Goal: Contribute content: Add original content to the website for others to see

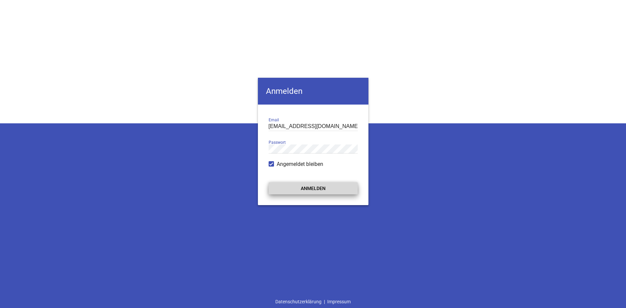
click at [303, 184] on button "Anmelden" at bounding box center [312, 188] width 89 height 12
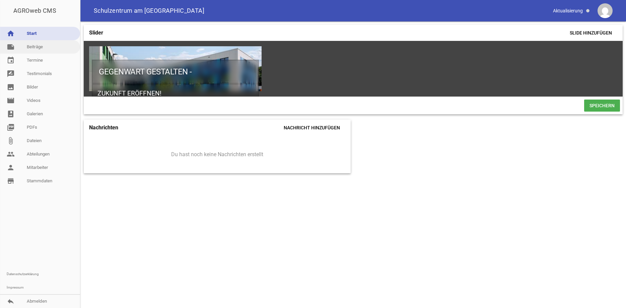
click at [45, 48] on link "note Beiträge" at bounding box center [40, 46] width 80 height 13
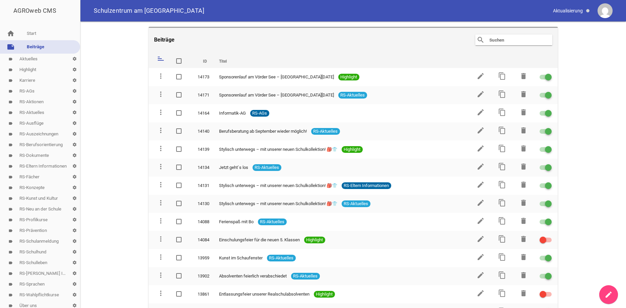
click at [36, 110] on link "label RS-Aktuelles settings" at bounding box center [40, 112] width 80 height 11
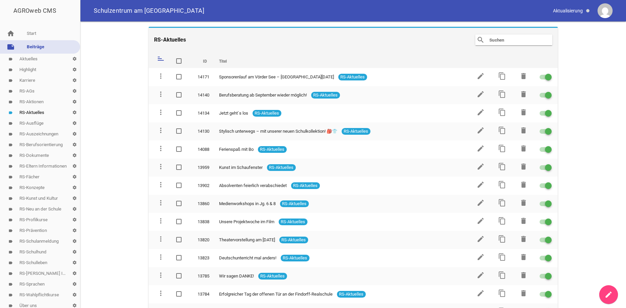
click at [607, 291] on icon "create" at bounding box center [608, 294] width 8 height 8
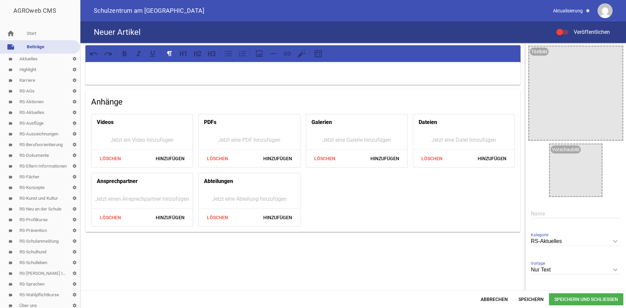
click at [543, 212] on input "text" at bounding box center [575, 213] width 90 height 9
paste input "Auf die Räder, fertig, los – Schulradeln 2025 startet! 🚴‍♀️🚴‍♂️"
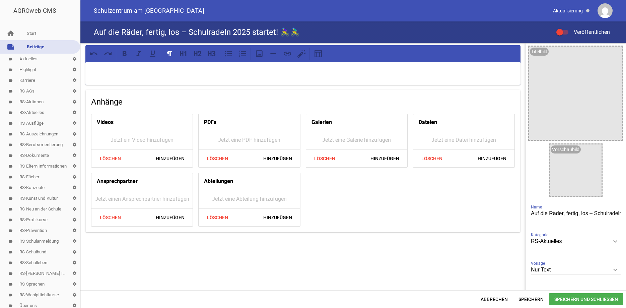
scroll to position [0, 49]
type input "Auf die Räder, fertig, los – Schulradeln 2025 startet! 🚴‍♀️🚴‍♂️"
click at [96, 68] on p at bounding box center [302, 71] width 425 height 8
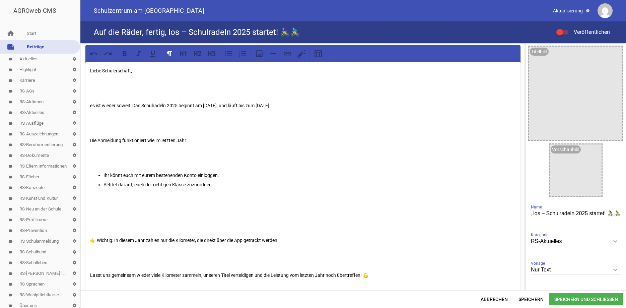
scroll to position [47, 0]
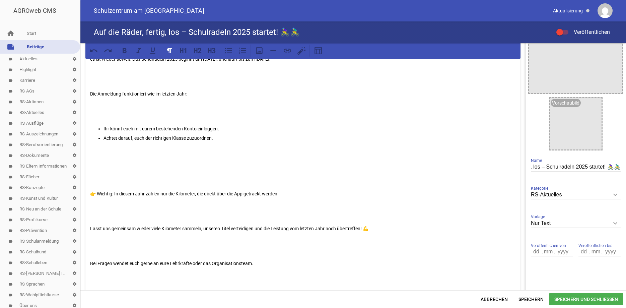
click at [105, 173] on p at bounding box center [302, 176] width 425 height 16
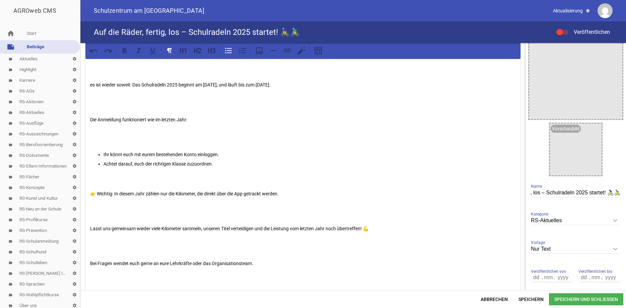
scroll to position [0, 0]
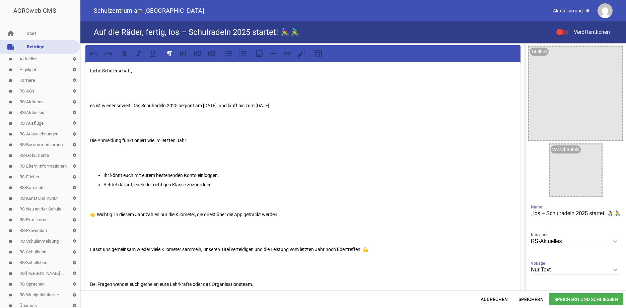
click at [91, 94] on p at bounding box center [302, 88] width 425 height 16
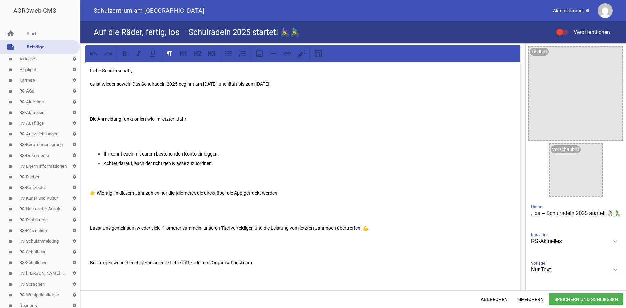
click at [96, 84] on p "es ist wieder soweit: Das Schulradeln 2025 beginnt am Sonntag, den 24. August, …" at bounding box center [302, 84] width 425 height 8
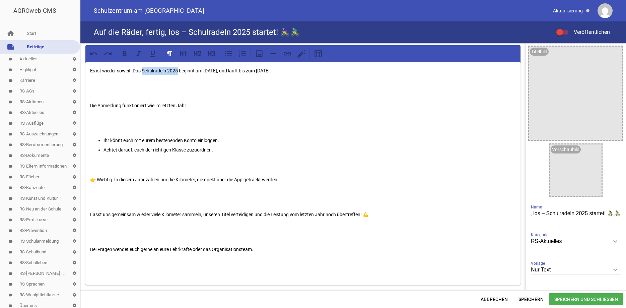
drag, startPoint x: 143, startPoint y: 70, endPoint x: 178, endPoint y: 70, distance: 34.5
click at [178, 70] on p "Es ist wieder soweit: Das Schulradeln 2025 beginnt am Sonntag, den 24. August, …" at bounding box center [302, 71] width 425 height 8
click at [124, 54] on icon at bounding box center [124, 53] width 4 height 5
drag, startPoint x: 205, startPoint y: 70, endPoint x: 255, endPoint y: 66, distance: 49.7
click at [255, 66] on div "Es ist wieder soweit: Das Schulradeln 2025 beginnt am Sonntag, den 24. August, …" at bounding box center [302, 173] width 435 height 223
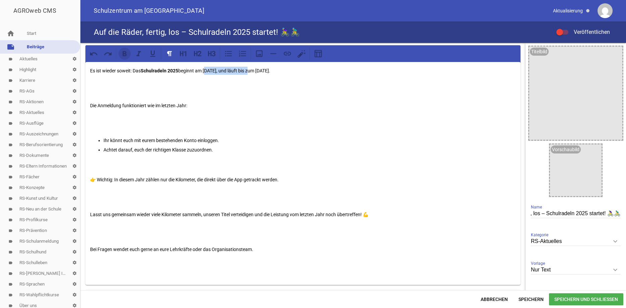
click at [127, 54] on icon at bounding box center [124, 53] width 9 height 9
drag, startPoint x: 123, startPoint y: 106, endPoint x: 99, endPoint y: 106, distance: 23.8
click at [99, 106] on p "Die Anmeldung funktioniert wie im letzten Jahr:" at bounding box center [302, 105] width 425 height 8
click at [126, 50] on icon at bounding box center [124, 53] width 9 height 9
click at [92, 91] on p at bounding box center [302, 88] width 425 height 16
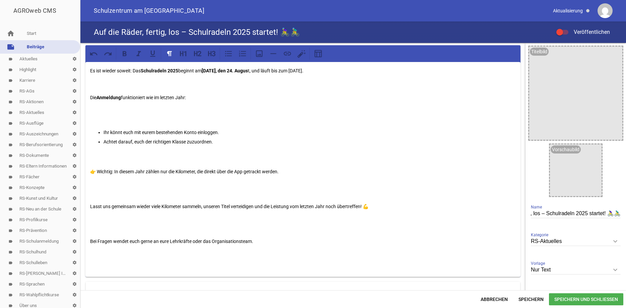
click at [99, 119] on p at bounding box center [302, 115] width 425 height 16
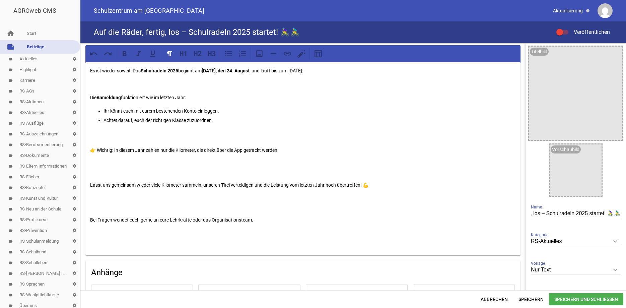
click at [98, 173] on p at bounding box center [302, 167] width 425 height 16
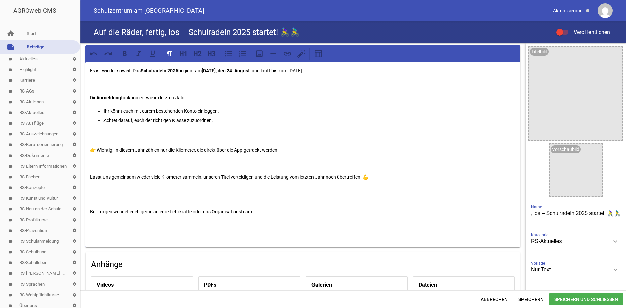
click at [88, 197] on div "Es ist wieder soweit: Das Schulradeln 2025 beginnt am Sonntag, den 24. Augus t,…" at bounding box center [302, 154] width 435 height 185
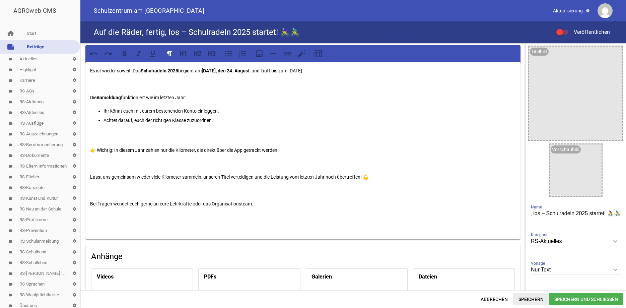
click at [533, 300] on span "Speichern" at bounding box center [531, 299] width 36 height 12
click at [537, 296] on span "Speichern" at bounding box center [531, 299] width 36 height 12
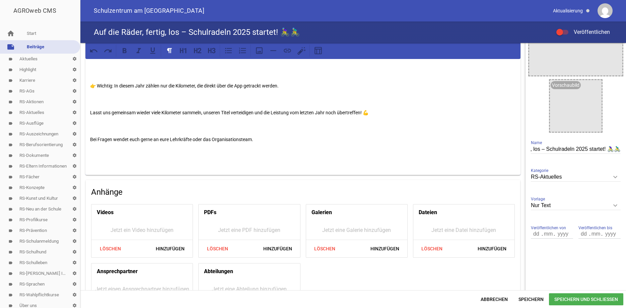
scroll to position [99, 0]
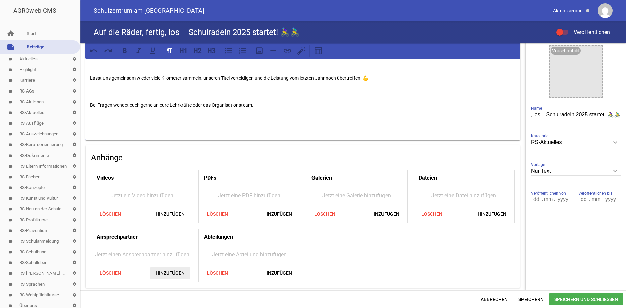
click at [171, 272] on span "Hinzufügen" at bounding box center [169, 273] width 39 height 12
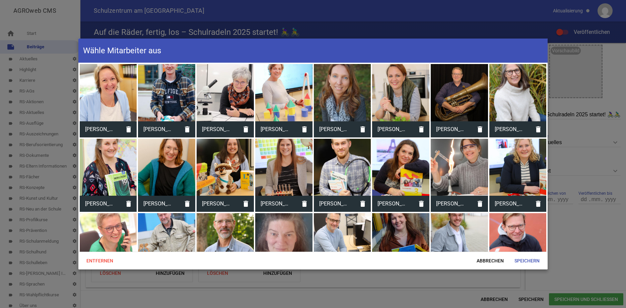
click at [400, 224] on div at bounding box center [400, 241] width 57 height 57
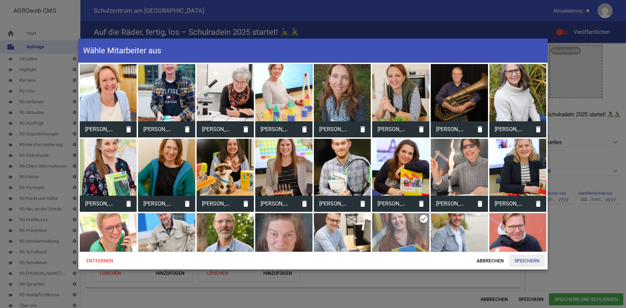
click at [519, 259] on span "Speichern" at bounding box center [527, 260] width 36 height 12
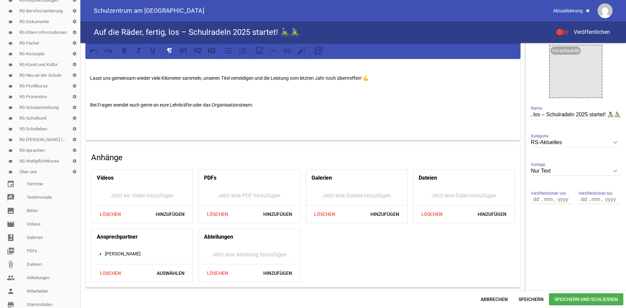
scroll to position [158, 0]
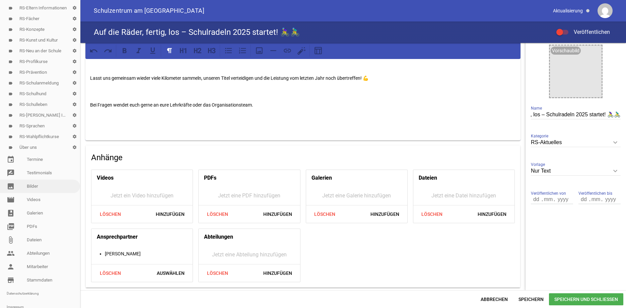
click at [32, 186] on link "image Bilder" at bounding box center [40, 185] width 80 height 13
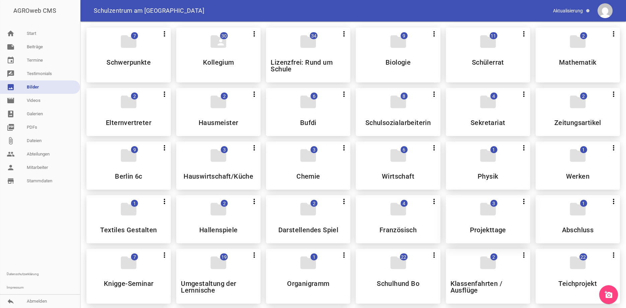
click at [492, 218] on div "folder 3 more_vert Teilen Bearbeiten Löschen Projekttage" at bounding box center [487, 219] width 84 height 48
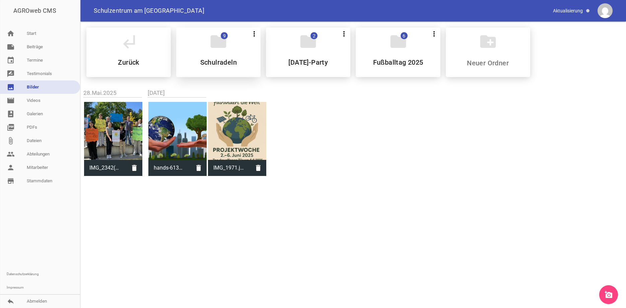
click at [215, 34] on icon "folder" at bounding box center [218, 41] width 19 height 19
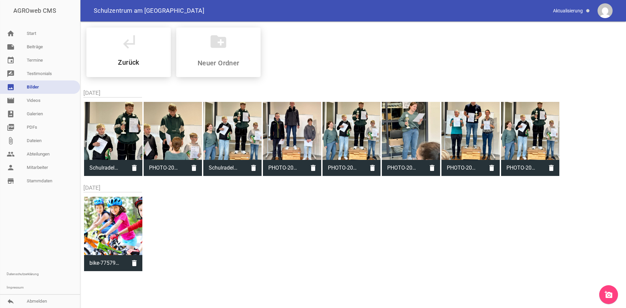
click at [122, 225] on div at bounding box center [113, 225] width 58 height 58
type input "bike-775799.jpg"
type input "3000"
type input "4500"
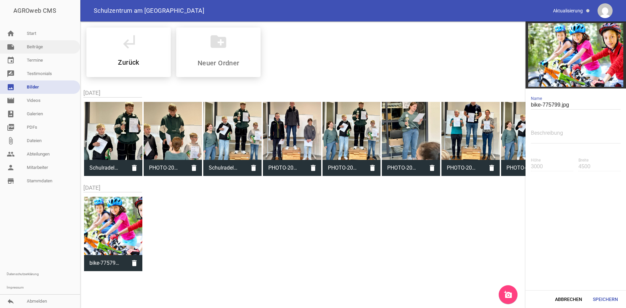
click at [47, 48] on link "note Beiträge" at bounding box center [40, 46] width 80 height 13
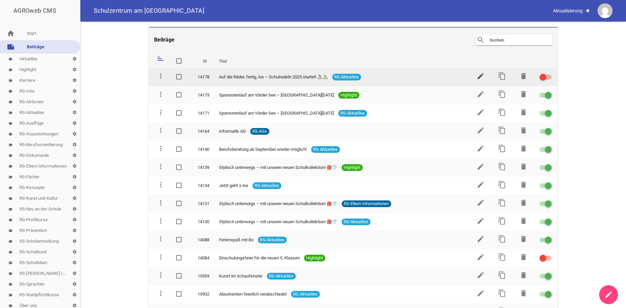
click at [480, 74] on icon "edit" at bounding box center [480, 76] width 8 height 8
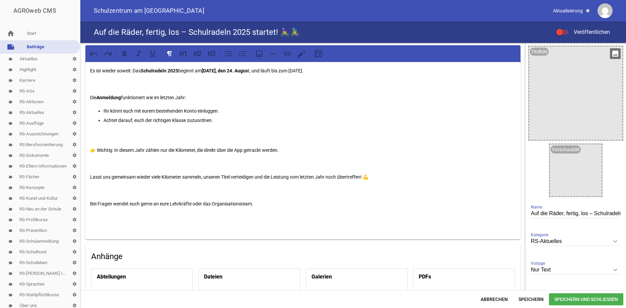
click at [615, 52] on icon "image" at bounding box center [614, 53] width 11 height 11
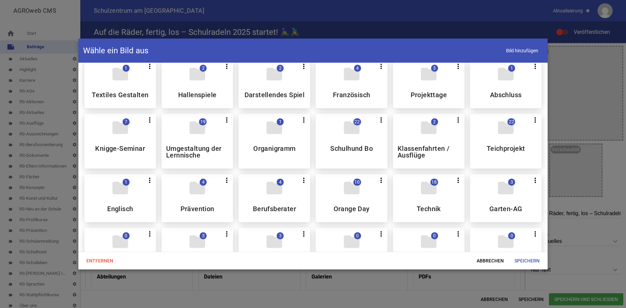
scroll to position [159, 0]
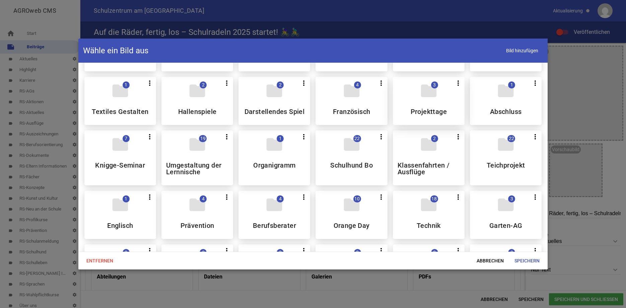
click at [433, 112] on div "folder 3 more_vert Teilen Bearbeiten Löschen Projekttage" at bounding box center [429, 101] width 72 height 48
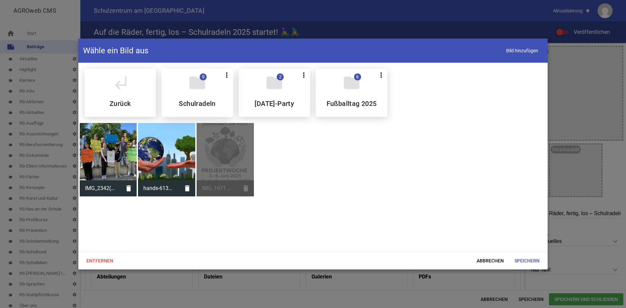
click at [214, 98] on div "folder 9 more_vert Teilen Bearbeiten Löschen Schulradeln" at bounding box center [197, 93] width 72 height 48
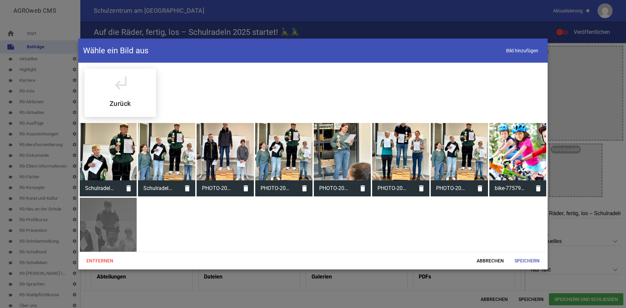
click at [513, 142] on div at bounding box center [517, 151] width 57 height 57
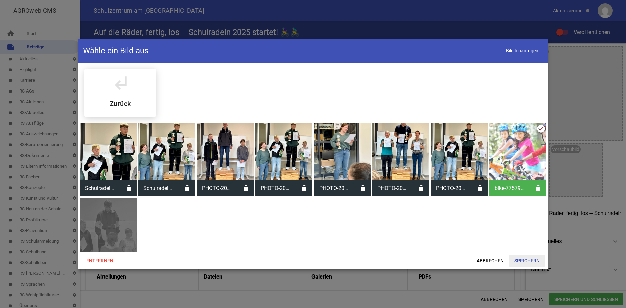
click at [527, 258] on span "Speichern" at bounding box center [527, 260] width 36 height 12
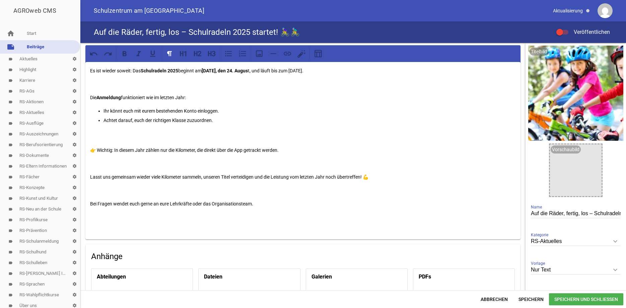
click at [251, 203] on p "Bei Fragen wendet euch gerne an eure Lehrkräfte oder das Organisationsteam." at bounding box center [302, 203] width 425 height 8
click at [530, 299] on span "Speichern" at bounding box center [531, 299] width 36 height 12
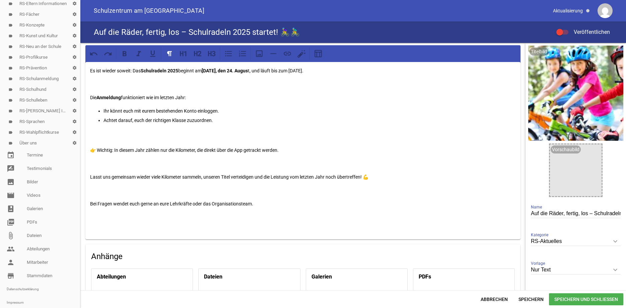
scroll to position [167, 0]
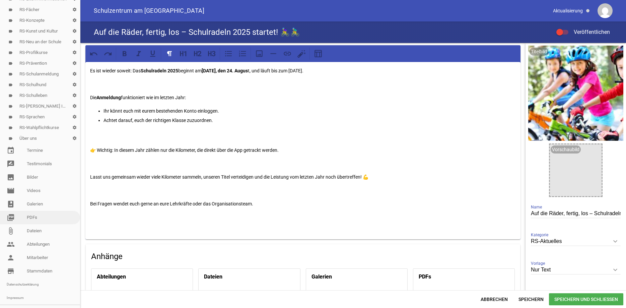
click at [43, 217] on link "picture_as_pdf PDFs" at bounding box center [40, 217] width 80 height 13
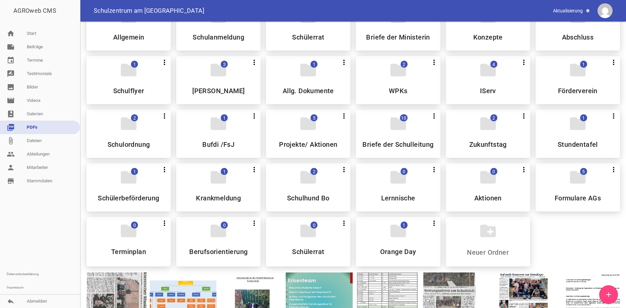
scroll to position [30, 0]
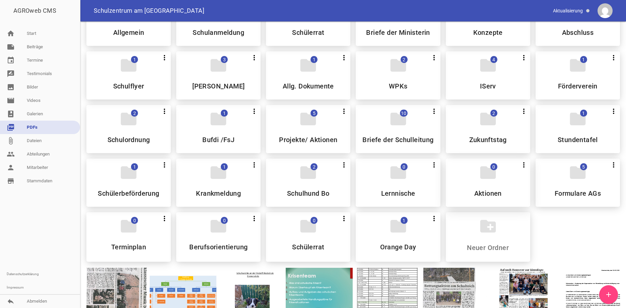
click at [489, 174] on icon "folder" at bounding box center [487, 172] width 19 height 19
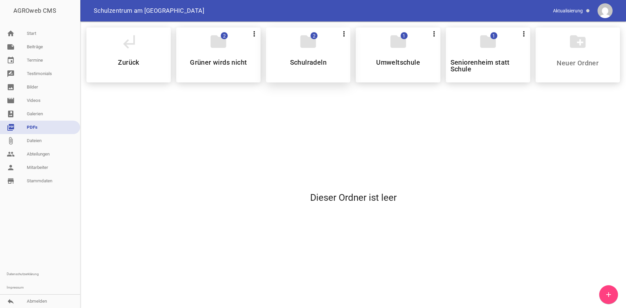
click at [313, 59] on h5 "Schulradeln" at bounding box center [308, 62] width 36 height 7
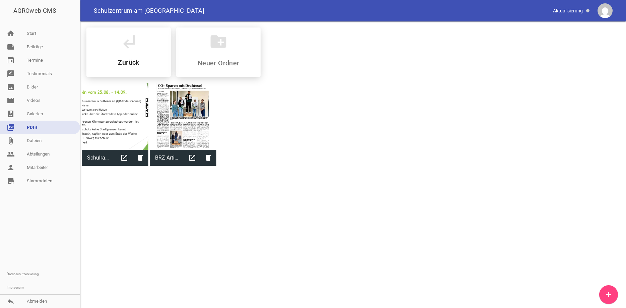
click at [609, 292] on icon "add" at bounding box center [608, 294] width 8 height 8
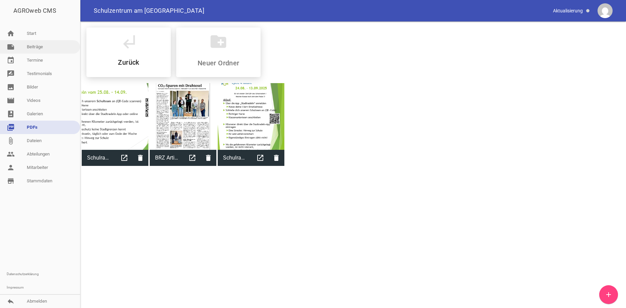
click at [41, 47] on link "note Beiträge" at bounding box center [40, 46] width 80 height 13
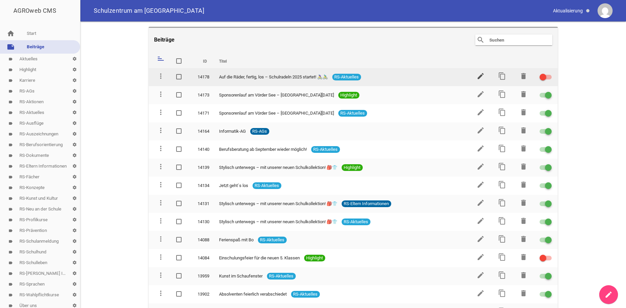
click at [481, 75] on icon "edit" at bounding box center [480, 76] width 8 height 8
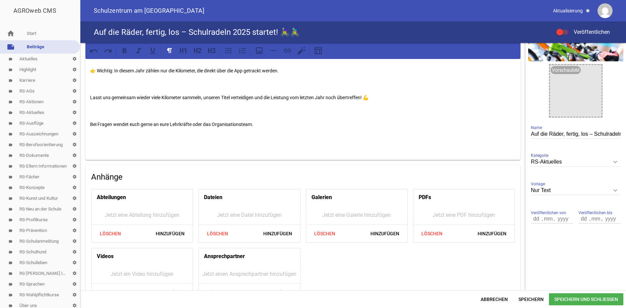
scroll to position [86, 0]
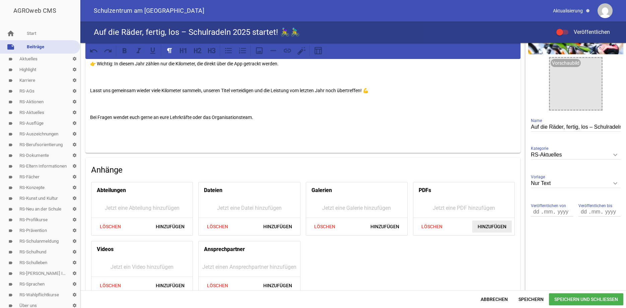
click at [489, 224] on span "Hinzufügen" at bounding box center [491, 226] width 39 height 12
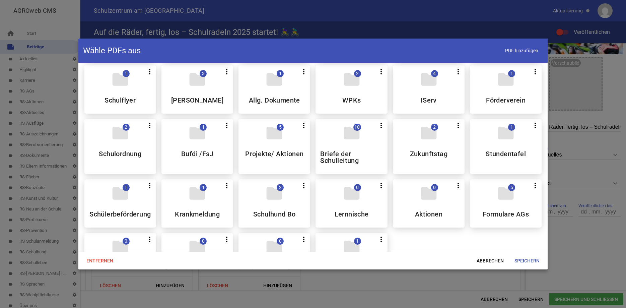
scroll to position [70, 0]
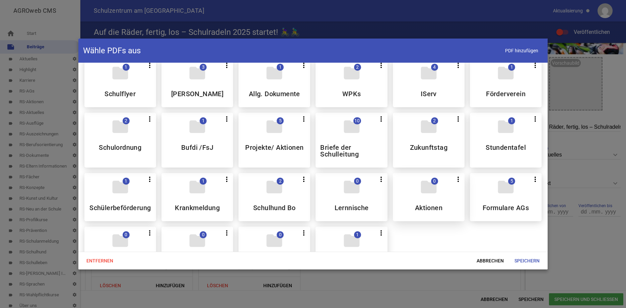
click at [427, 199] on div "folder 0 more_vert Teilen Bearbeiten Löschen Aktionen" at bounding box center [429, 197] width 72 height 48
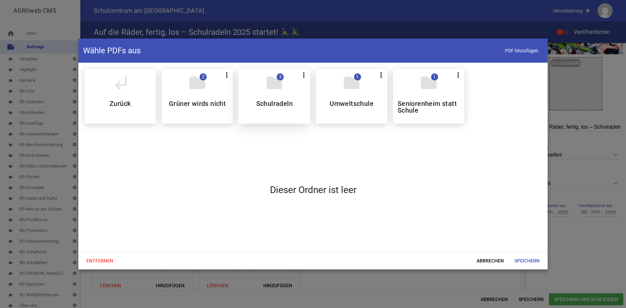
click at [279, 99] on div "folder 3 more_vert Teilen Bearbeiten Löschen Schulradeln" at bounding box center [274, 96] width 72 height 55
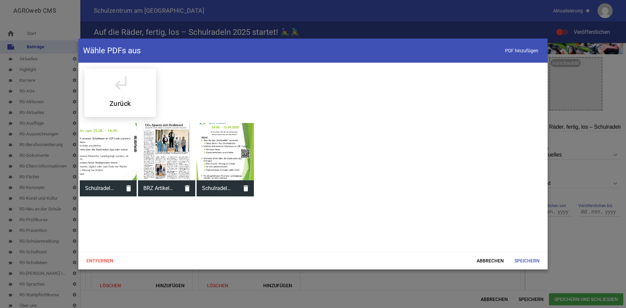
click at [228, 141] on div at bounding box center [224, 151] width 57 height 57
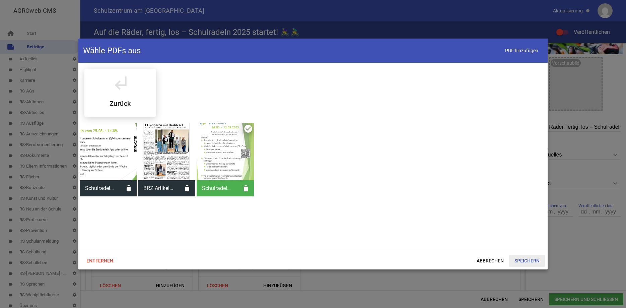
click at [525, 258] on span "Speichern" at bounding box center [527, 260] width 36 height 12
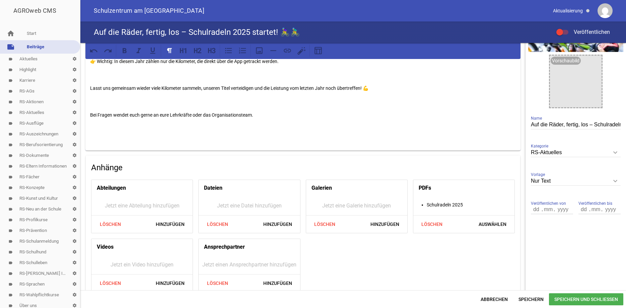
scroll to position [99, 0]
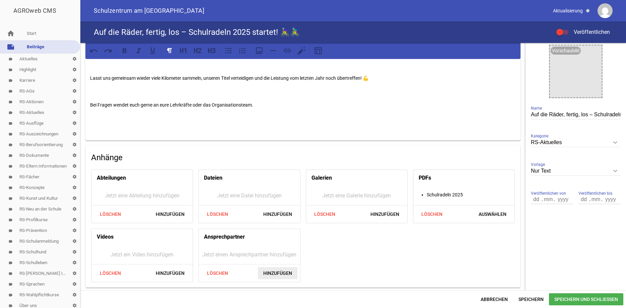
click at [273, 269] on span "Hinzufügen" at bounding box center [277, 273] width 39 height 12
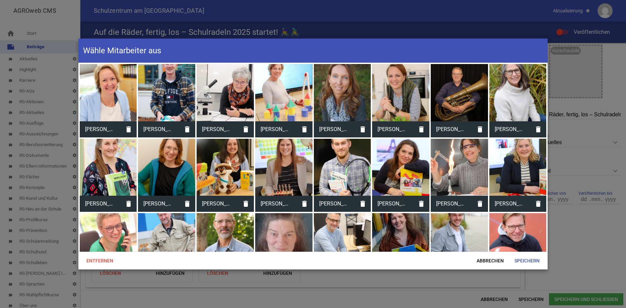
click at [392, 244] on div at bounding box center [400, 241] width 57 height 57
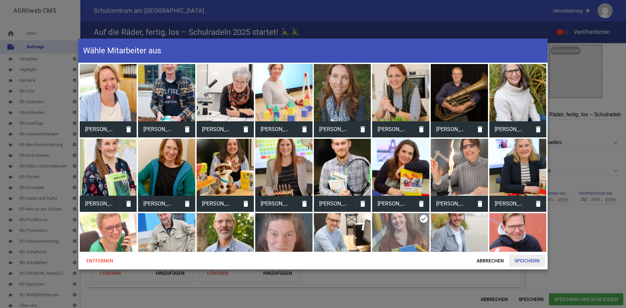
click at [524, 259] on span "Speichern" at bounding box center [527, 260] width 36 height 12
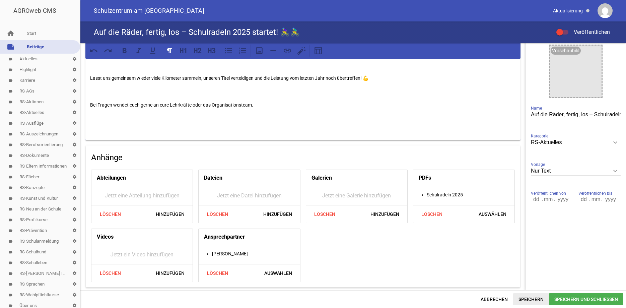
click at [529, 302] on span "Speichern" at bounding box center [531, 299] width 36 height 12
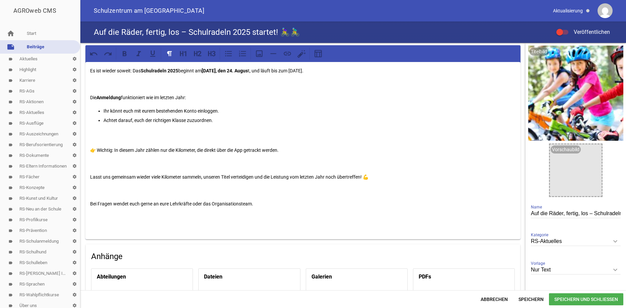
click at [173, 202] on p "Bei Fragen wendet euch gerne an eure Lehrkräfte oder das Organisationsteam." at bounding box center [302, 203] width 425 height 8
click at [268, 205] on p "Bei Fragen wendet euch gerne an eure Klassenlehrkräfte oder das Organisationste…" at bounding box center [302, 203] width 425 height 8
click at [532, 298] on span "Speichern" at bounding box center [531, 299] width 36 height 12
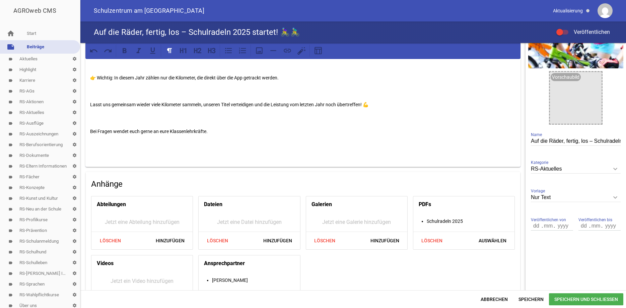
scroll to position [73, 0]
click at [535, 299] on span "Speichern" at bounding box center [531, 299] width 36 height 12
click at [524, 298] on span "Speichern" at bounding box center [531, 299] width 36 height 12
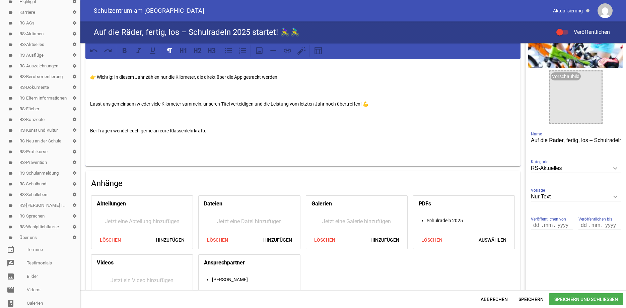
scroll to position [71, 0]
click at [35, 273] on link "image Bilder" at bounding box center [40, 273] width 80 height 13
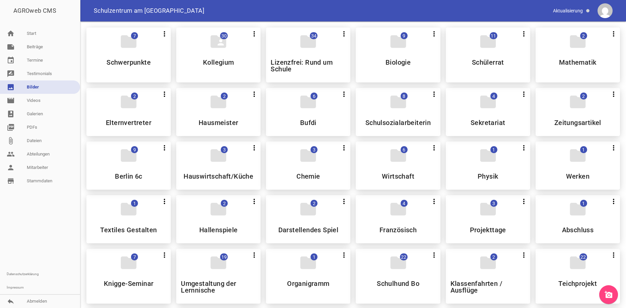
click at [609, 291] on icon "add_a_photo" at bounding box center [608, 294] width 8 height 8
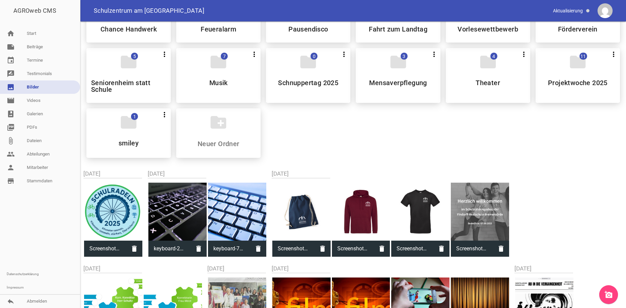
scroll to position [425, 0]
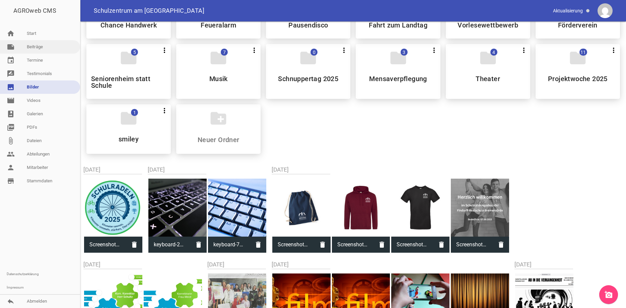
click at [35, 46] on link "note Beiträge" at bounding box center [40, 46] width 80 height 13
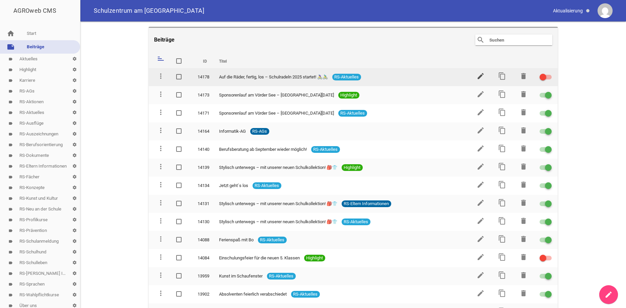
click at [480, 75] on icon "edit" at bounding box center [480, 76] width 8 height 8
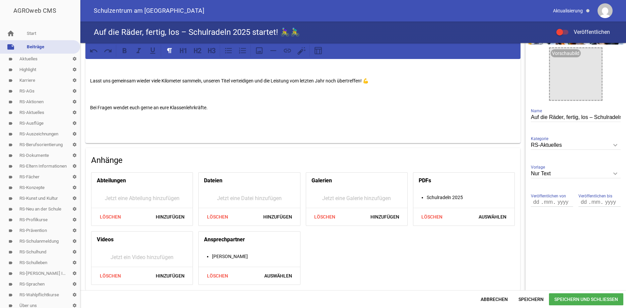
scroll to position [99, 0]
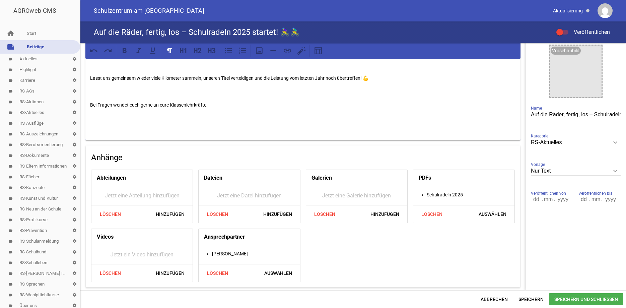
click at [614, 169] on icon "keyboard_arrow_down" at bounding box center [614, 170] width 11 height 11
click at [614, 169] on input "Nur Text" at bounding box center [575, 170] width 90 height 9
click at [545, 200] on li "1 Bild" at bounding box center [575, 202] width 90 height 16
type input "1 Bild"
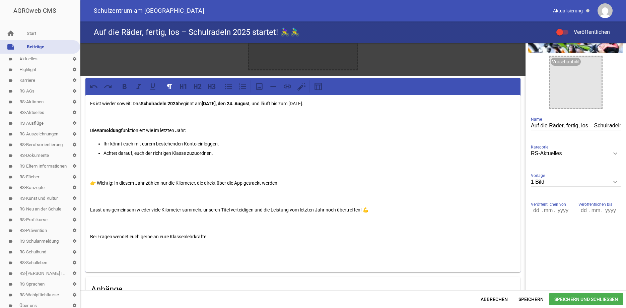
scroll to position [0, 0]
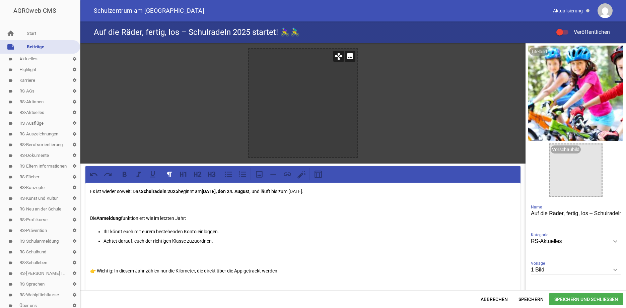
click at [350, 60] on icon "image" at bounding box center [349, 56] width 11 height 11
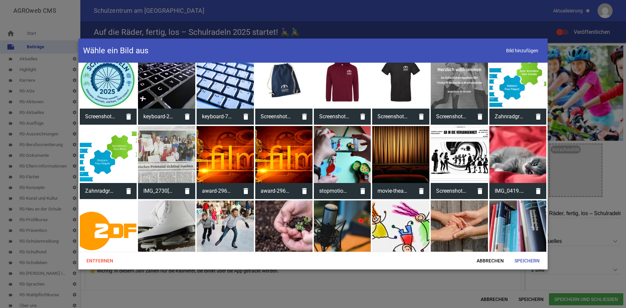
scroll to position [584, 0]
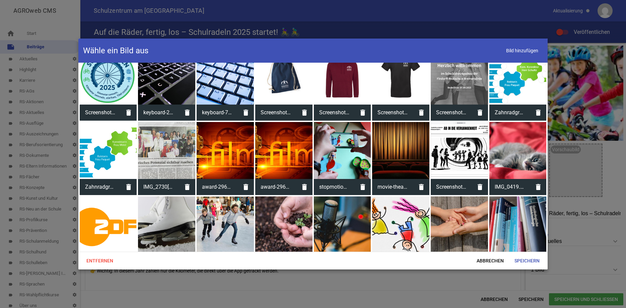
click at [103, 81] on div at bounding box center [108, 75] width 57 height 57
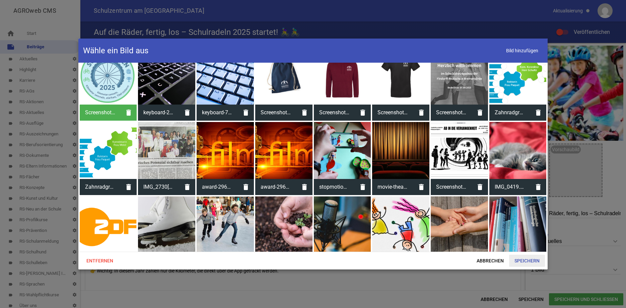
click at [523, 258] on span "Speichern" at bounding box center [527, 260] width 36 height 12
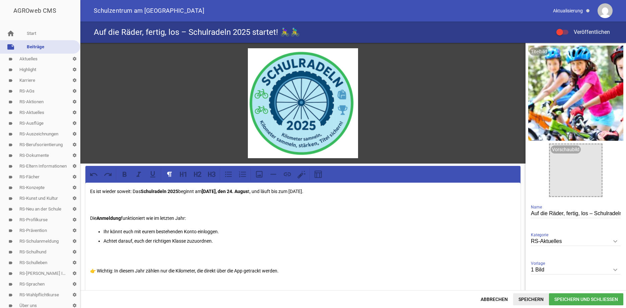
click at [541, 302] on span "Speichern" at bounding box center [531, 299] width 36 height 12
click at [559, 33] on span at bounding box center [559, 32] width 3 height 3
click at [565, 28] on input "Veröffentlichen" at bounding box center [565, 28] width 0 height 0
click at [562, 297] on span "Speichern und Schließen" at bounding box center [586, 299] width 74 height 12
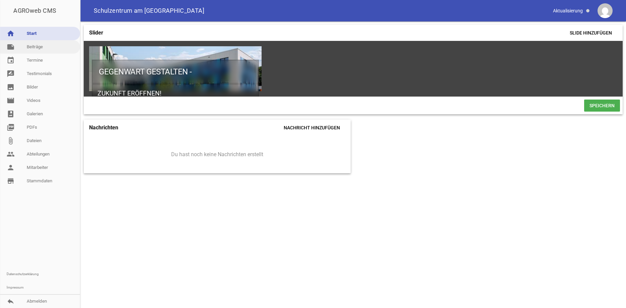
click at [35, 48] on link "note Beiträge" at bounding box center [40, 46] width 80 height 13
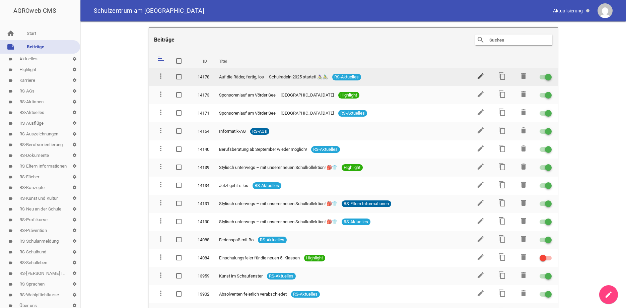
click at [483, 73] on icon "edit" at bounding box center [480, 76] width 8 height 8
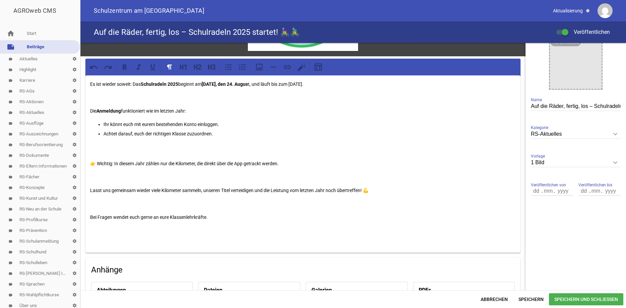
scroll to position [112, 0]
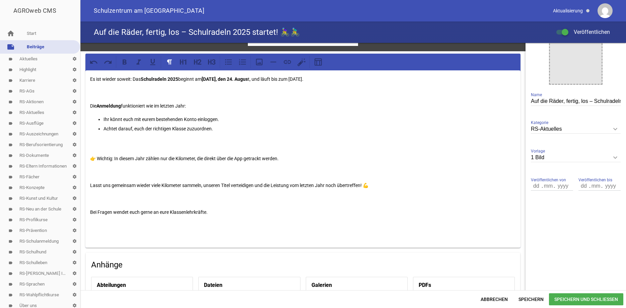
click at [292, 159] on p "👉 Wichtig: In diesem Jahr zählen nur die Kilometer, die direkt über die App get…" at bounding box center [302, 158] width 425 height 8
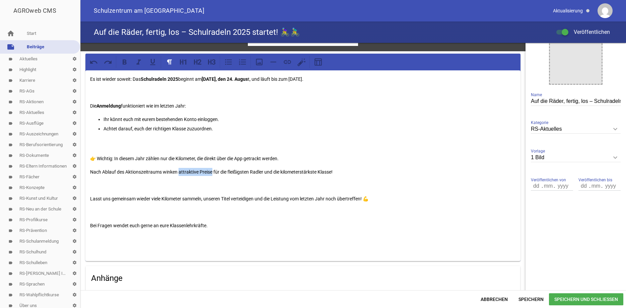
drag, startPoint x: 213, startPoint y: 169, endPoint x: 178, endPoint y: 173, distance: 34.7
click at [178, 173] on p "Nach Ablauf des Aktionszeitraums winken attraktive Preise für die fleißigsten R…" at bounding box center [302, 172] width 425 height 8
click at [122, 64] on icon at bounding box center [124, 62] width 9 height 9
click at [245, 173] on p "Nach Ablauf des Aktionszeitraums winken attraktive Preise für die fleißigsten R…" at bounding box center [302, 172] width 425 height 8
drag, startPoint x: 321, startPoint y: 172, endPoint x: 334, endPoint y: 173, distance: 13.8
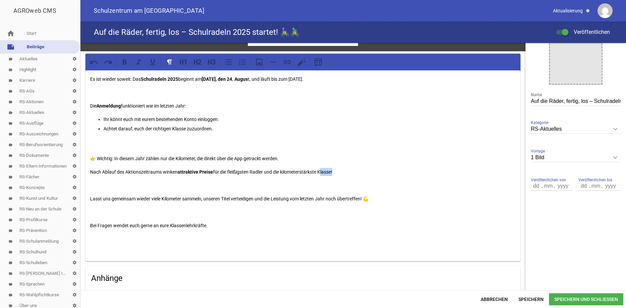
click at [334, 173] on p "Nach Ablauf des Aktionszeitraums winken attraktive Preise für die fleißigsten R…" at bounding box center [302, 172] width 425 height 8
click at [124, 63] on icon at bounding box center [124, 62] width 4 height 5
drag, startPoint x: 265, startPoint y: 169, endPoint x: 252, endPoint y: 169, distance: 13.1
click at [252, 169] on p "Nach Ablauf des Aktionszeitraums winken attraktive Preise für die fleißigsten R…" at bounding box center [302, 172] width 425 height 8
click at [127, 64] on icon at bounding box center [124, 62] width 9 height 9
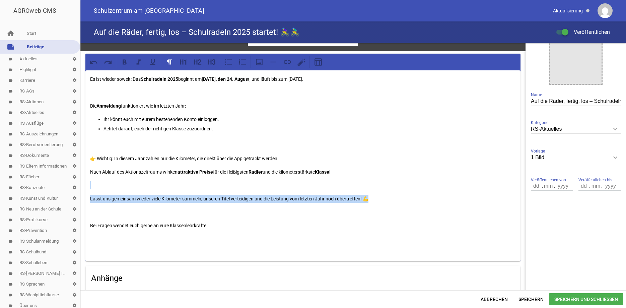
drag, startPoint x: 379, startPoint y: 198, endPoint x: 106, endPoint y: 191, distance: 273.2
click at [106, 191] on div "Es ist wieder soweit: Das Schulradeln 2025 beginnt am Sonntag, den 24. Augus t,…" at bounding box center [302, 165] width 435 height 190
click at [211, 61] on icon at bounding box center [209, 62] width 3 height 5
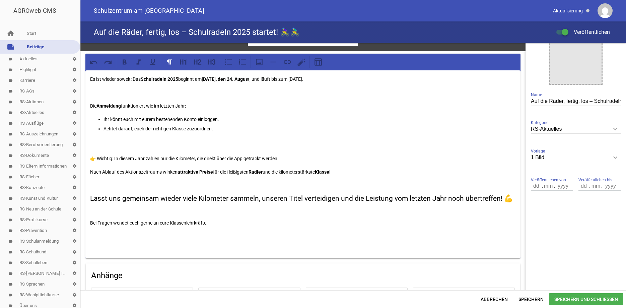
click at [392, 166] on div "Es ist wieder soweit: Das Schulradeln 2025 beginnt am Sonntag, den 24. Augus t,…" at bounding box center [302, 163] width 435 height 187
click at [527, 295] on span "Speichern" at bounding box center [531, 299] width 36 height 12
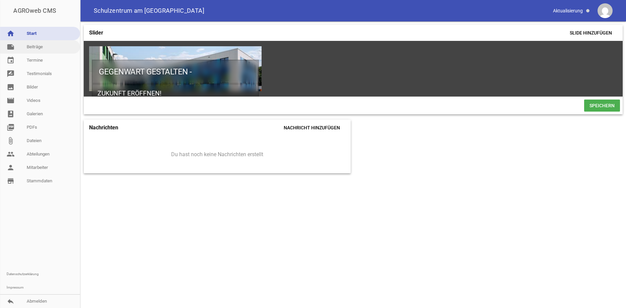
click at [40, 45] on link "note Beiträge" at bounding box center [40, 46] width 80 height 13
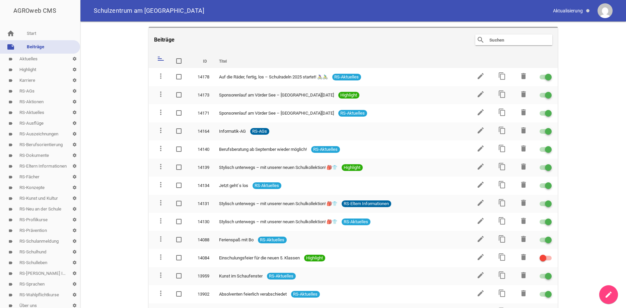
click at [35, 101] on link "label RS-Aktionen settings" at bounding box center [40, 101] width 80 height 11
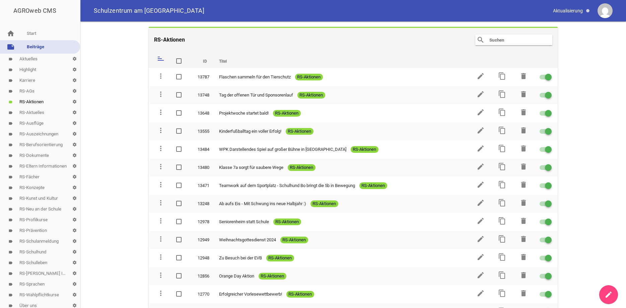
click at [31, 112] on link "label RS-Aktuelles settings" at bounding box center [40, 112] width 80 height 11
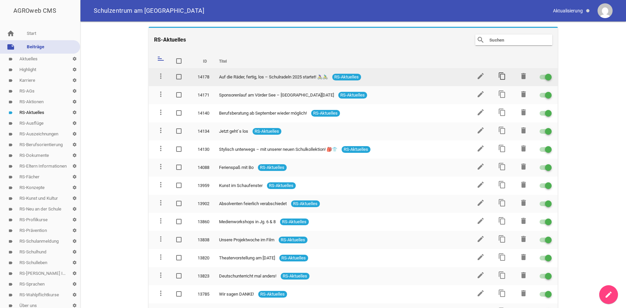
click at [503, 75] on icon "content_copy" at bounding box center [502, 76] width 8 height 8
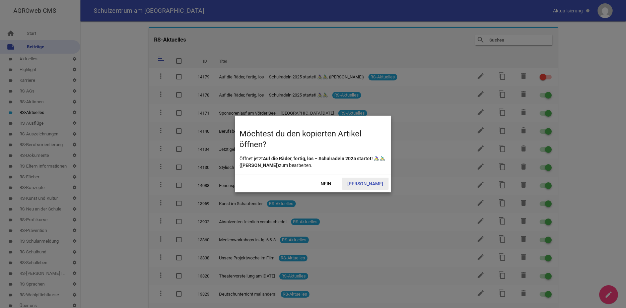
click at [375, 183] on span "[PERSON_NAME]" at bounding box center [365, 183] width 47 height 12
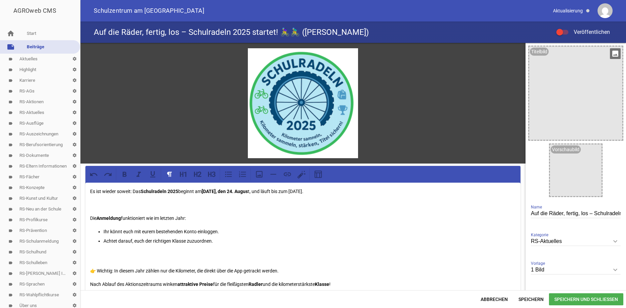
click at [614, 50] on icon "image" at bounding box center [614, 53] width 11 height 11
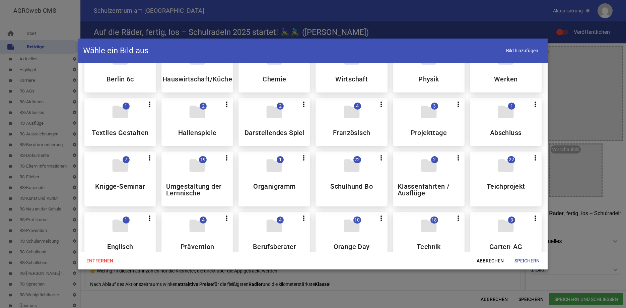
scroll to position [147, 0]
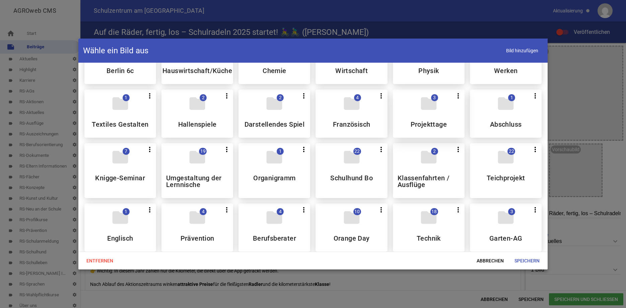
click at [430, 136] on div "folder 3 more_vert Teilen Bearbeiten Löschen Projekttage" at bounding box center [429, 113] width 72 height 48
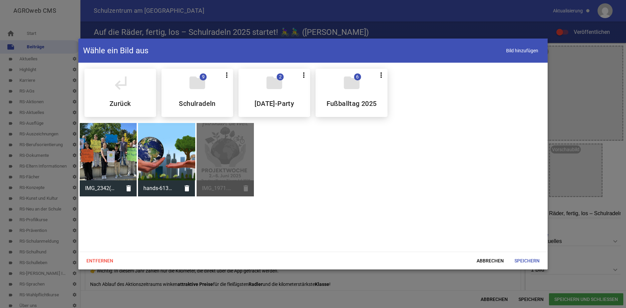
scroll to position [0, 0]
click at [197, 95] on div "folder 9 more_vert Teilen Bearbeiten Löschen Schulradeln" at bounding box center [197, 93] width 72 height 48
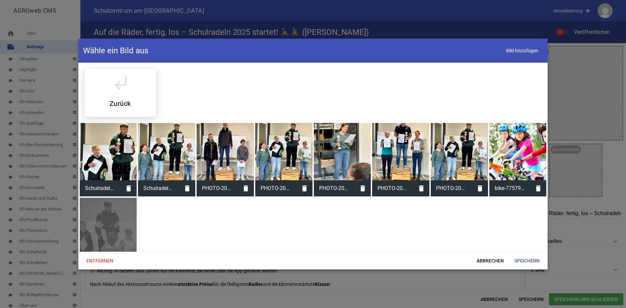
click at [517, 146] on div at bounding box center [517, 151] width 57 height 57
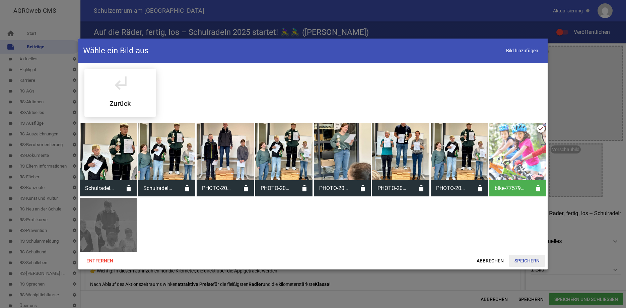
click at [522, 258] on span "Speichern" at bounding box center [527, 260] width 36 height 12
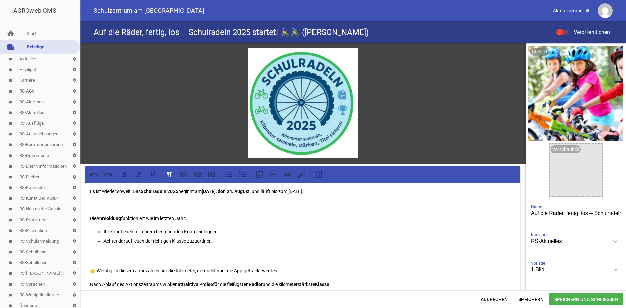
click at [605, 214] on input "Auf die Räder, fertig, los – Schulradeln 2025 startet! 🚴‍♀️🚴‍♂️ ([PERSON_NAME])" at bounding box center [575, 213] width 90 height 9
type input "Auf die Räder, fertig, los – Schulradeln 2025 startet! 🚴‍♀️🚴‍♂️"
click at [560, 30] on div at bounding box center [559, 32] width 7 height 7
click at [565, 28] on input "Veröffentlichen" at bounding box center [565, 28] width 0 height 0
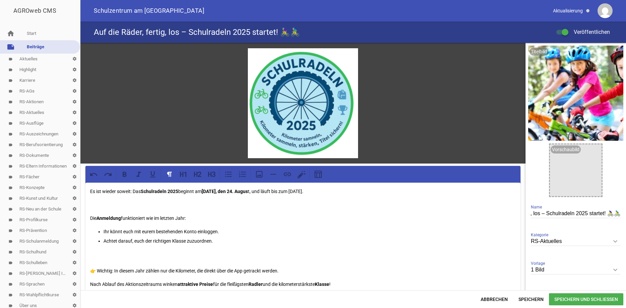
click at [565, 300] on span "Speichern und Schließen" at bounding box center [586, 299] width 74 height 12
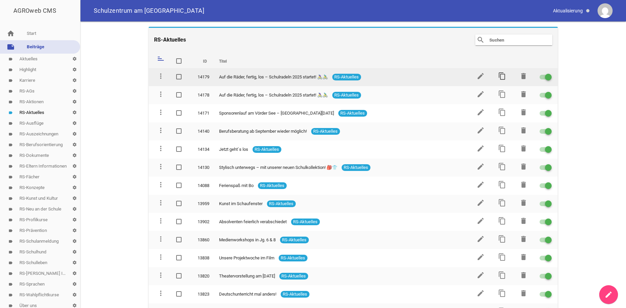
click at [500, 75] on icon "content_copy" at bounding box center [502, 76] width 8 height 8
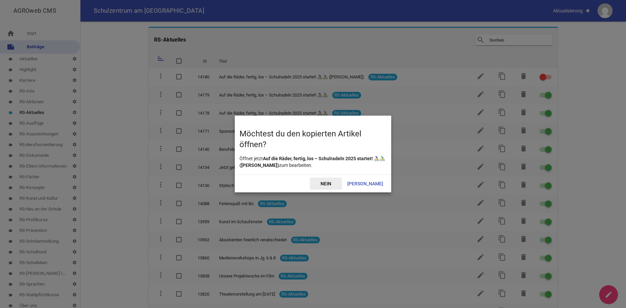
click at [339, 183] on span "Nein" at bounding box center [326, 183] width 32 height 12
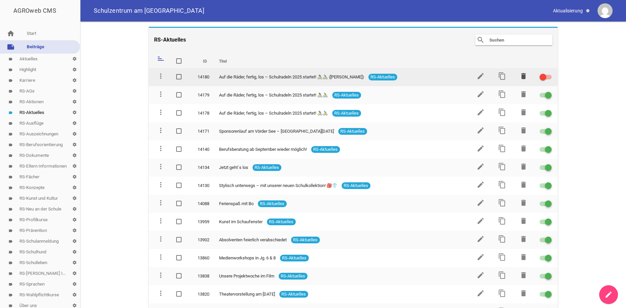
click at [521, 76] on icon "delete" at bounding box center [523, 76] width 8 height 8
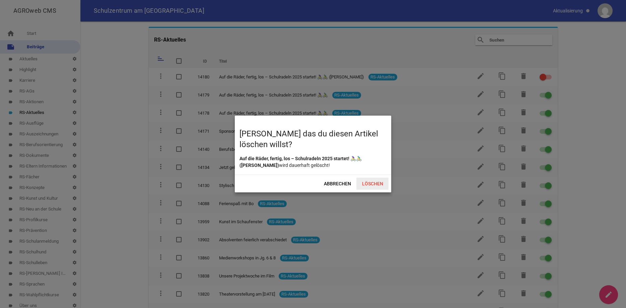
click at [380, 178] on span "Löschen" at bounding box center [372, 183] width 32 height 12
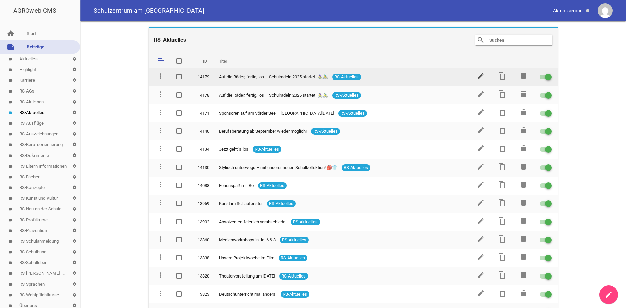
click at [483, 76] on icon "edit" at bounding box center [480, 76] width 8 height 8
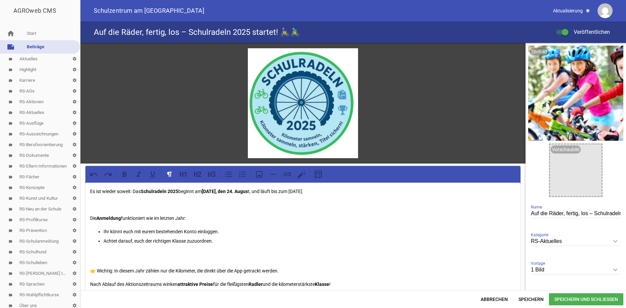
click at [619, 240] on icon "keyboard_arrow_down" at bounding box center [614, 241] width 11 height 11
click at [619, 240] on input "RS-Aktuelles" at bounding box center [575, 241] width 90 height 9
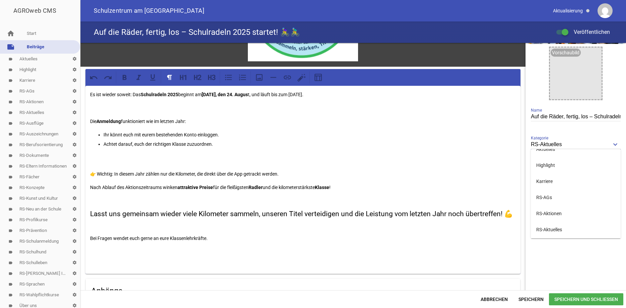
scroll to position [33, 0]
click at [559, 207] on li "RS-Aktionen" at bounding box center [575, 206] width 90 height 16
type input "RS-Aktionen"
click at [533, 298] on span "Speichern" at bounding box center [531, 299] width 36 height 12
click at [36, 47] on link "note Beiträge" at bounding box center [40, 46] width 80 height 13
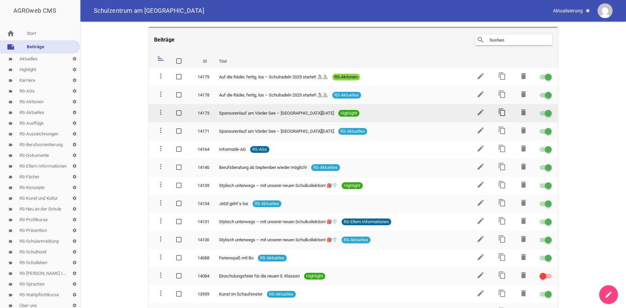
click at [503, 110] on icon "content_copy" at bounding box center [502, 112] width 8 height 8
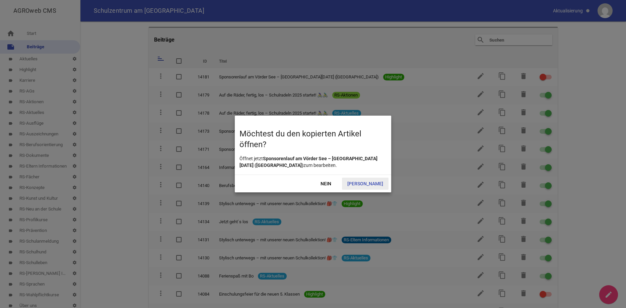
click at [375, 184] on span "[PERSON_NAME]" at bounding box center [365, 183] width 47 height 12
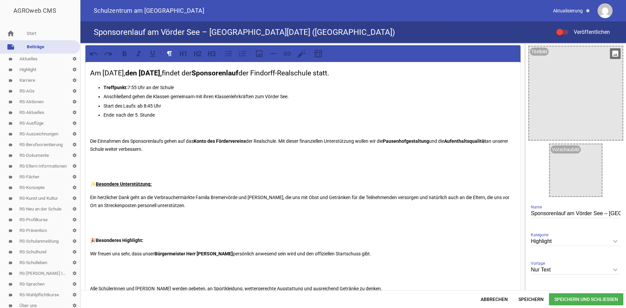
click at [613, 57] on icon "image" at bounding box center [614, 53] width 11 height 11
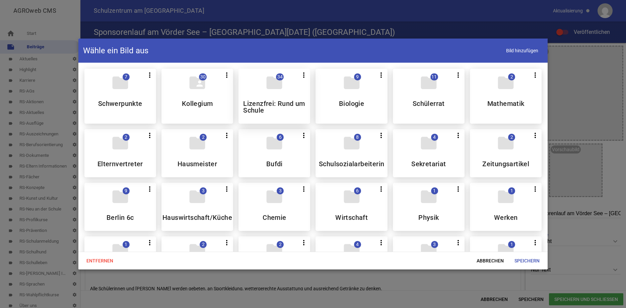
click at [298, 105] on h5 "Lizenzfrei: Rund um Schule" at bounding box center [274, 106] width 62 height 13
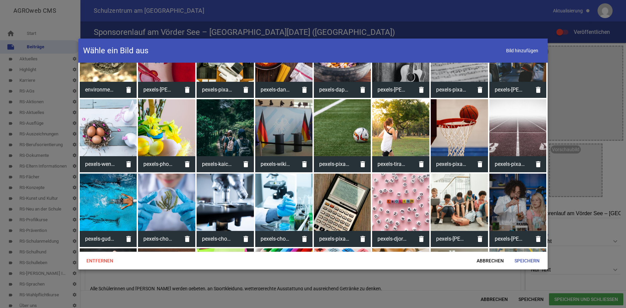
scroll to position [89, 0]
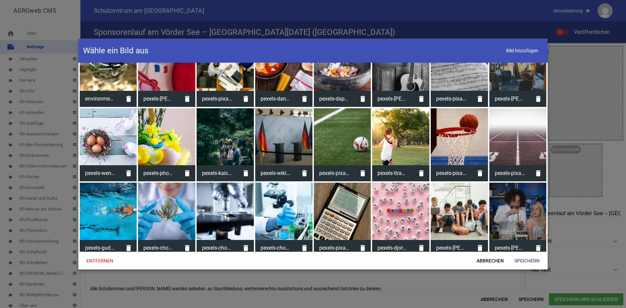
click at [390, 143] on div at bounding box center [400, 136] width 57 height 57
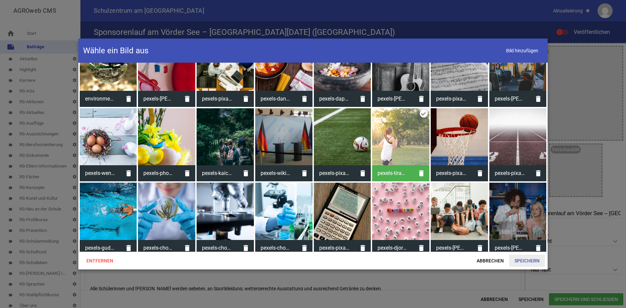
click at [531, 259] on span "Speichern" at bounding box center [527, 260] width 36 height 12
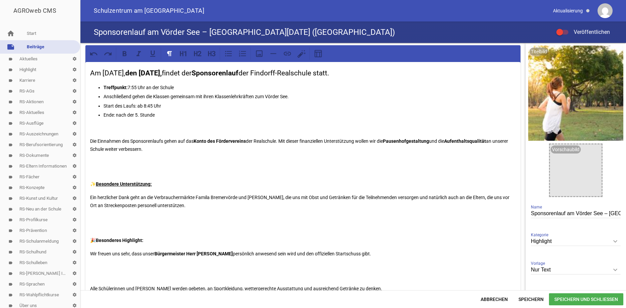
click at [607, 214] on input "Sponsorenlauf am Vörder See – [GEOGRAPHIC_DATA][DATE] ([GEOGRAPHIC_DATA])" at bounding box center [575, 213] width 90 height 9
type input "Sponsorenlauf am Vörder See – [GEOGRAPHIC_DATA][DATE]"
click at [530, 299] on span "Speichern" at bounding box center [531, 299] width 36 height 12
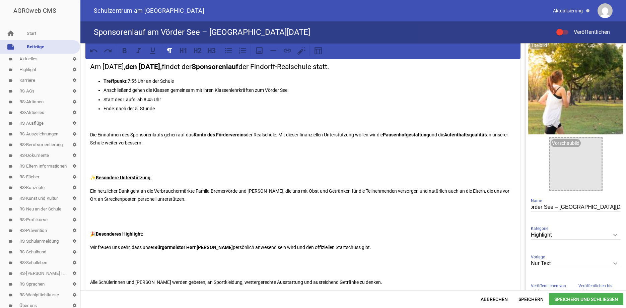
scroll to position [0, 0]
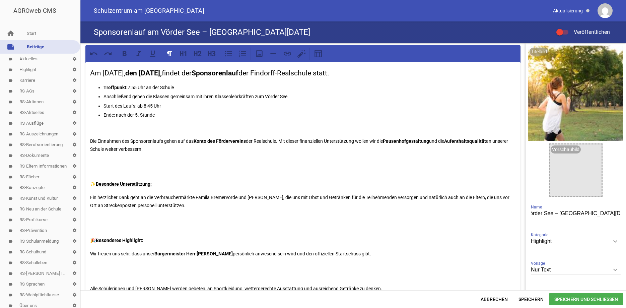
click at [558, 29] on div at bounding box center [559, 32] width 7 height 7
click at [565, 28] on input "Veröffentlichen" at bounding box center [565, 28] width 0 height 0
click at [561, 299] on span "Speichern und Schließen" at bounding box center [586, 299] width 74 height 12
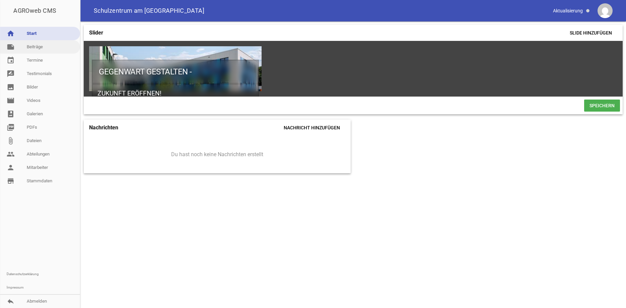
click at [38, 47] on link "note Beiträge" at bounding box center [40, 46] width 80 height 13
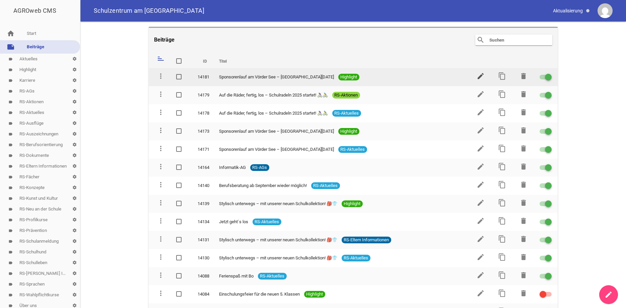
click at [480, 74] on icon "edit" at bounding box center [480, 76] width 8 height 8
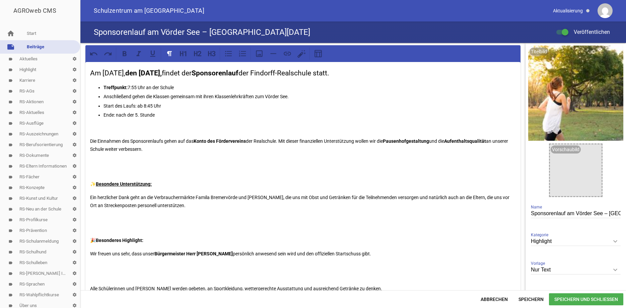
click at [616, 240] on icon "keyboard_arrow_down" at bounding box center [614, 241] width 11 height 11
click at [616, 240] on input "Highlight" at bounding box center [575, 241] width 90 height 9
click at [560, 272] on li "RS-Aktionen" at bounding box center [575, 274] width 90 height 16
type input "RS-Aktionen"
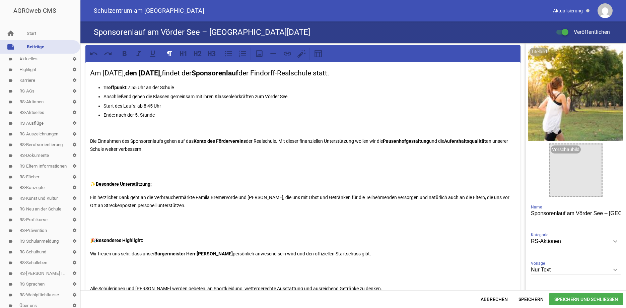
click at [562, 299] on span "Speichern und Schließen" at bounding box center [586, 299] width 74 height 12
